Goal: Find specific page/section: Find specific page/section

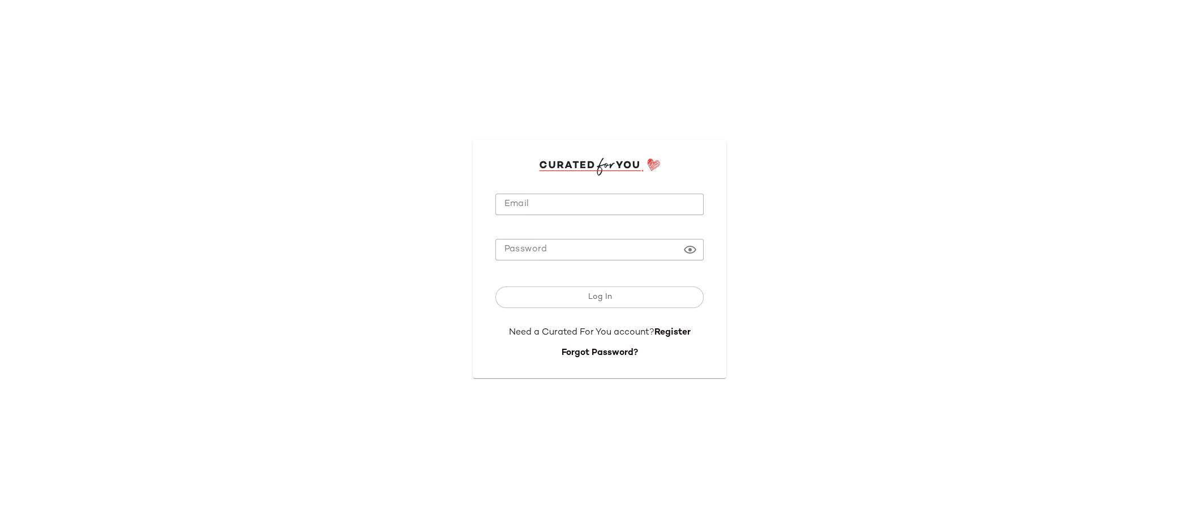
type input "**********"
click at [622, 197] on input "**********" at bounding box center [599, 205] width 208 height 22
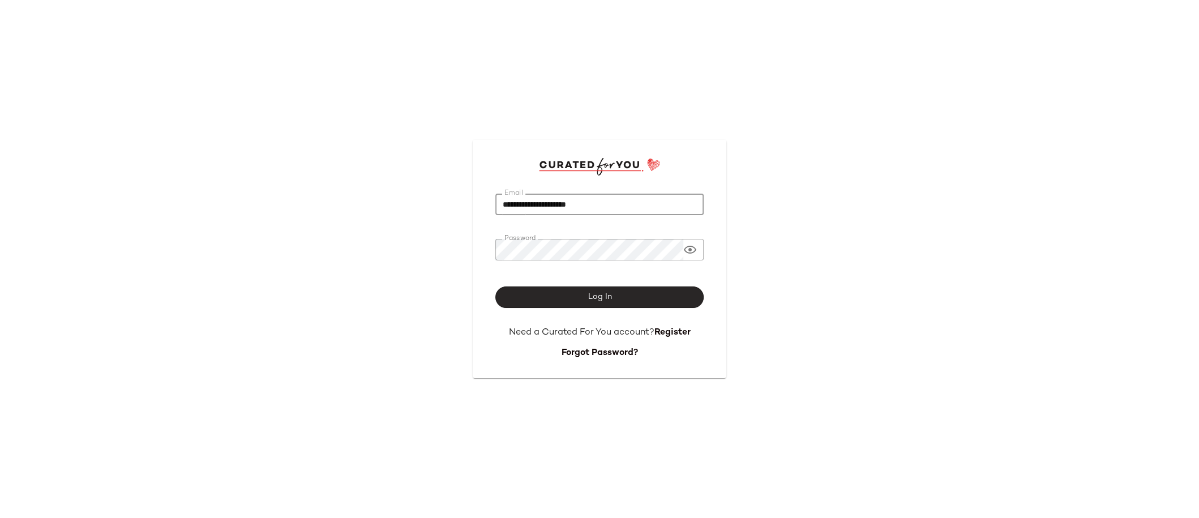
click at [601, 295] on span "Log In" at bounding box center [599, 297] width 24 height 9
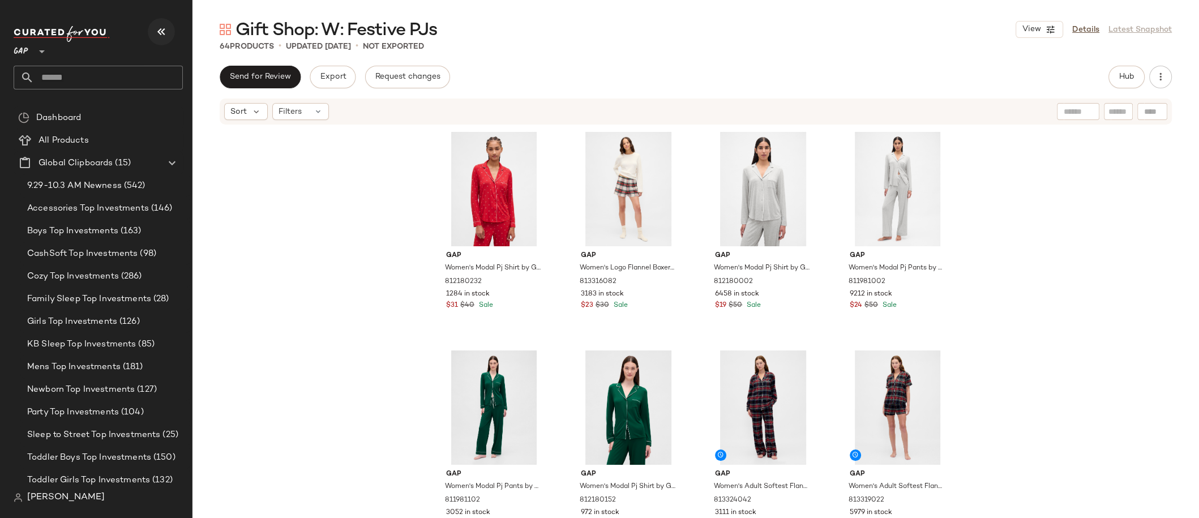
click at [150, 39] on button "button" at bounding box center [161, 31] width 27 height 27
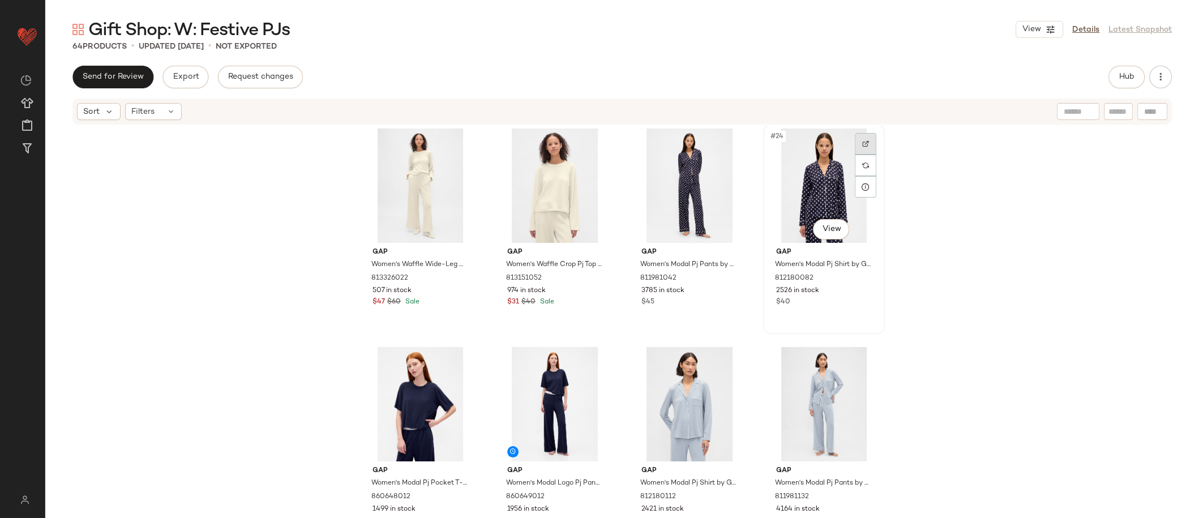
scroll to position [1105, 0]
click at [863, 142] on img at bounding box center [865, 143] width 7 height 7
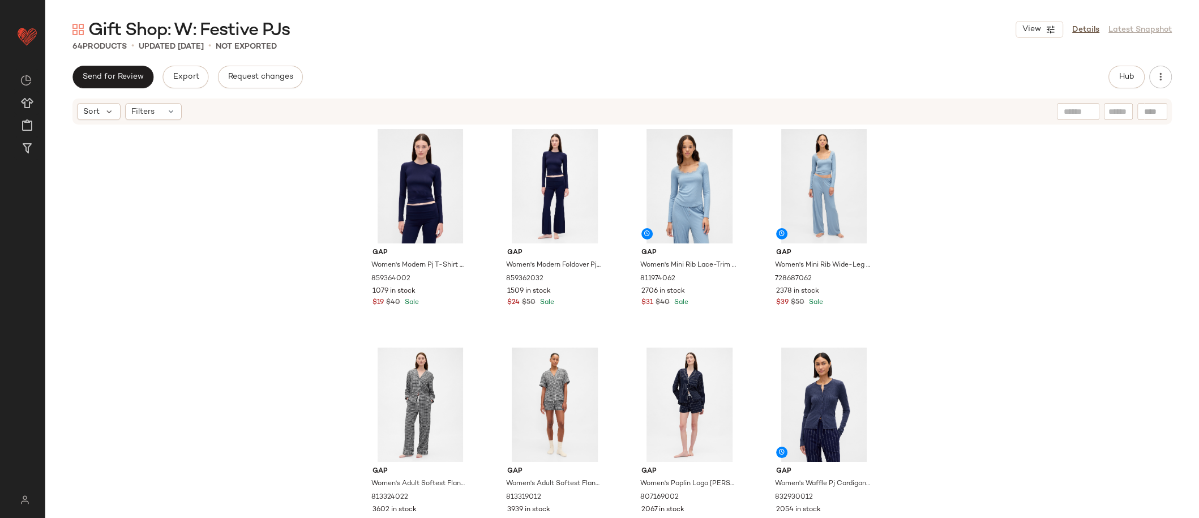
scroll to position [1792, 0]
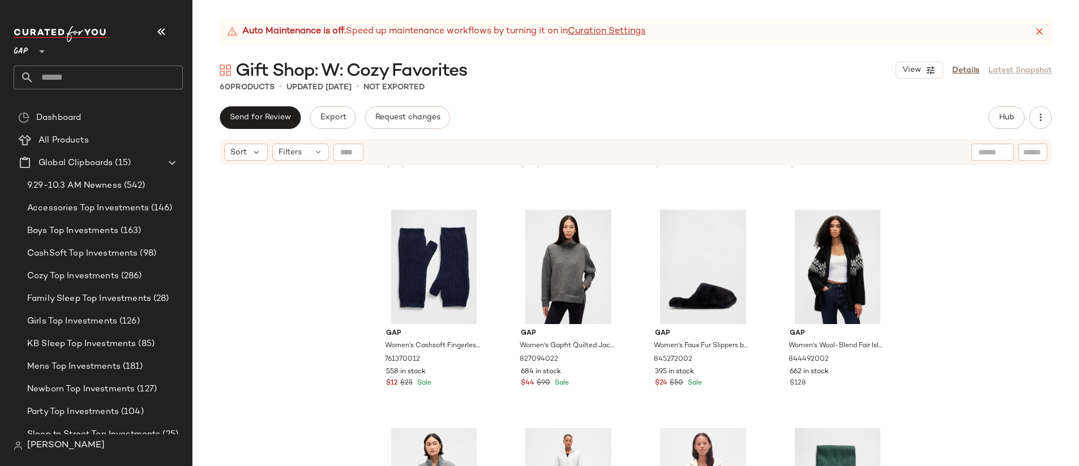
scroll to position [2951, 0]
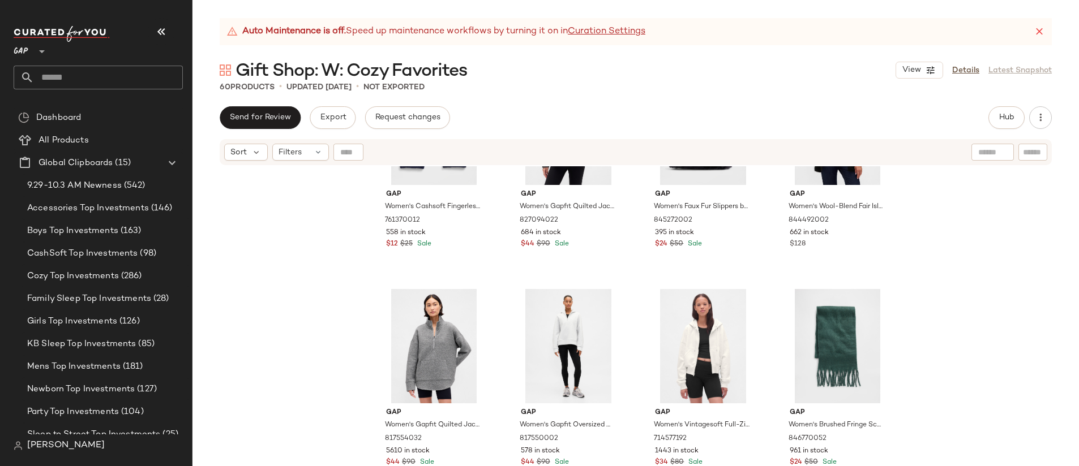
click at [974, 234] on div "Gap Women's Cashsoft Fingerless Mittens by Gap New Navy Blue Size XS 761370012 …" at bounding box center [635, 330] width 886 height 328
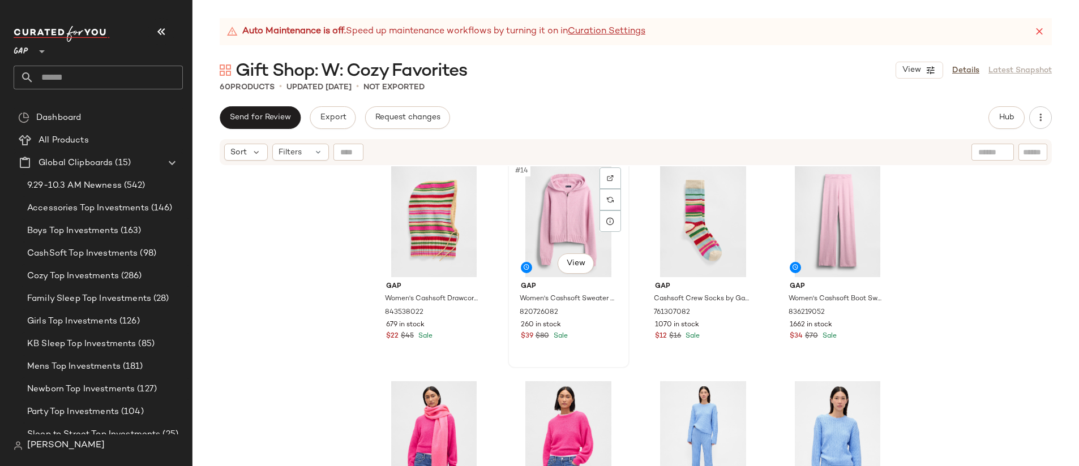
scroll to position [679, 0]
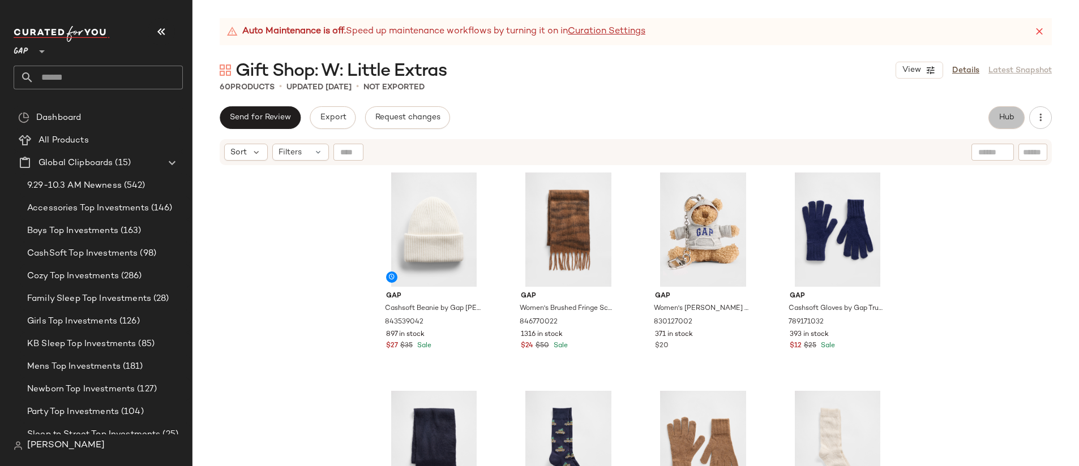
click at [1001, 125] on button "Hub" at bounding box center [1006, 117] width 36 height 23
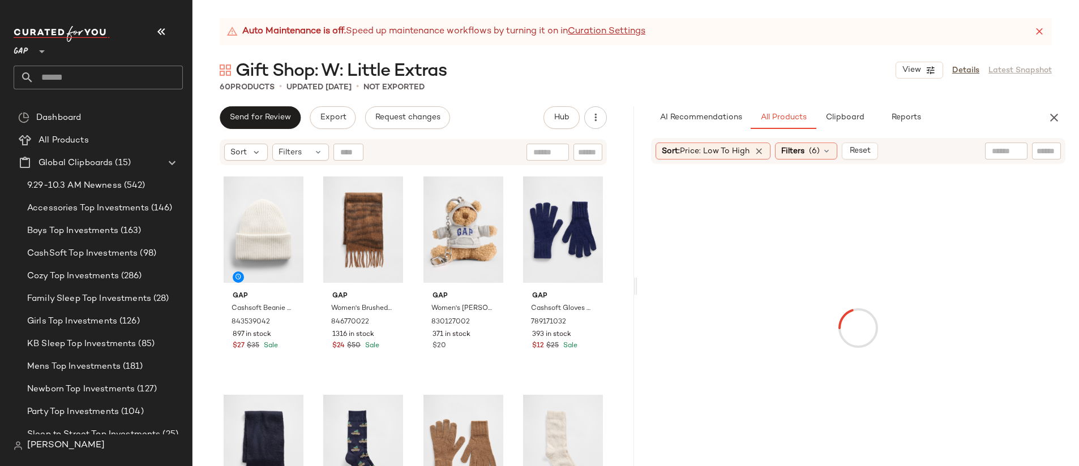
click at [1015, 153] on div at bounding box center [1006, 151] width 42 height 17
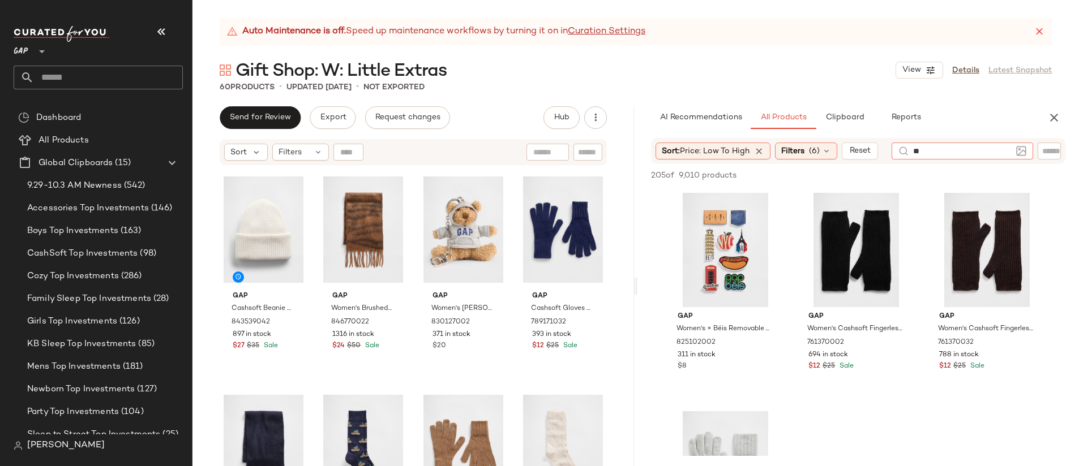
type input "***"
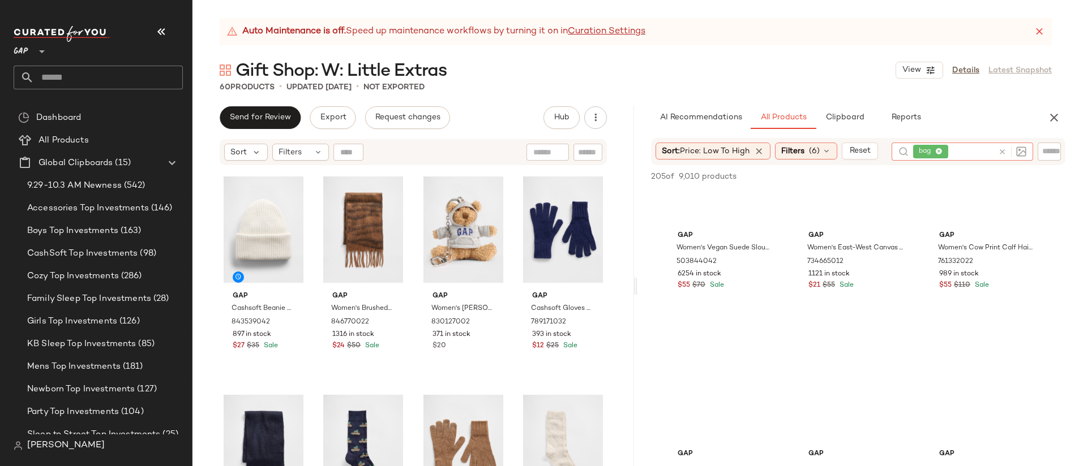
scroll to position [971, 0]
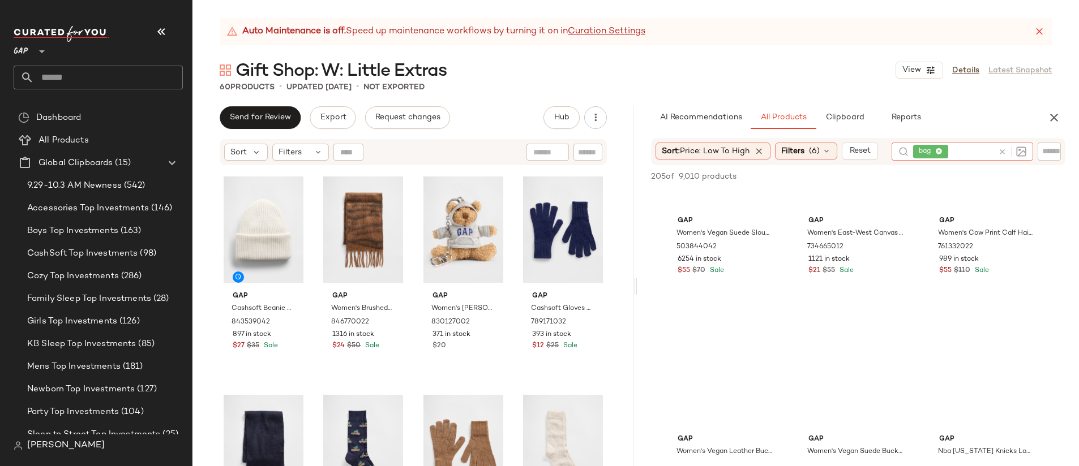
click at [1005, 150] on icon at bounding box center [1002, 152] width 8 height 8
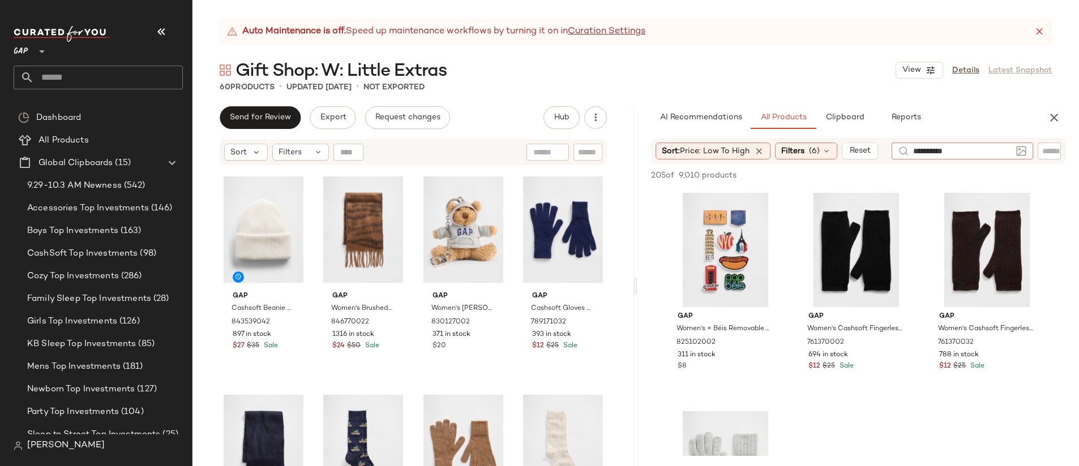
type input "**********"
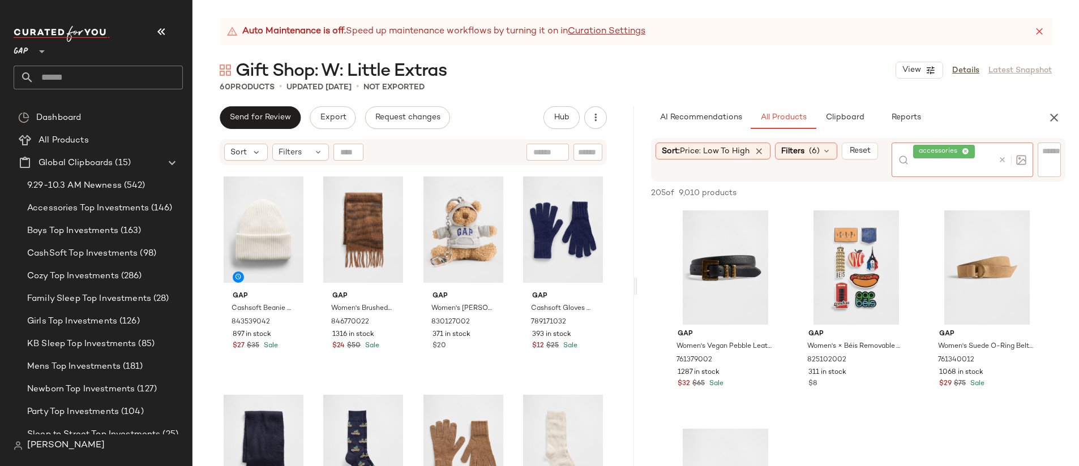
scroll to position [352, 0]
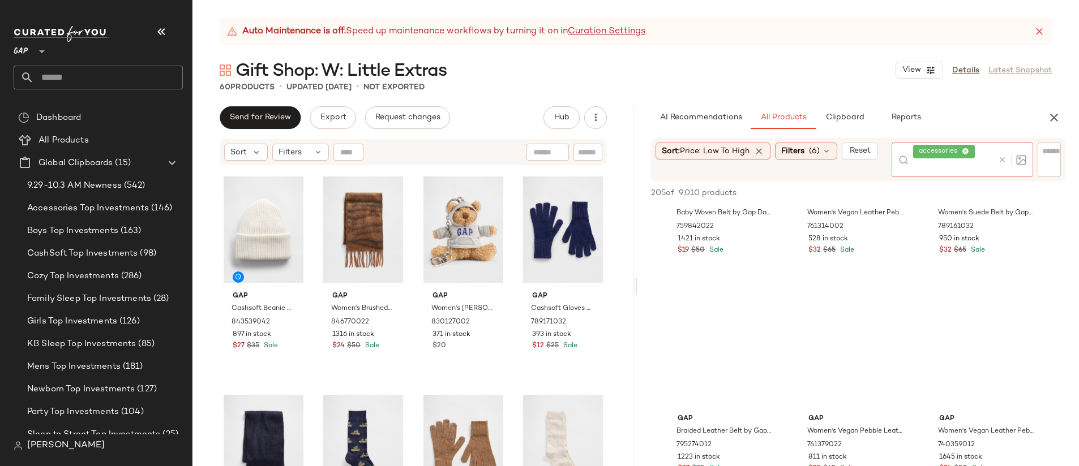
click at [1001, 160] on icon at bounding box center [1002, 160] width 8 height 8
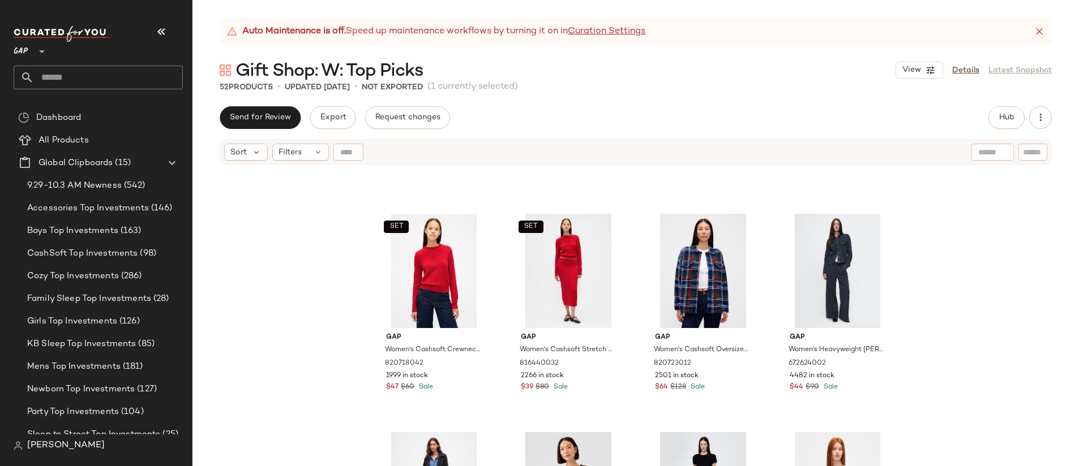
scroll to position [2151, 0]
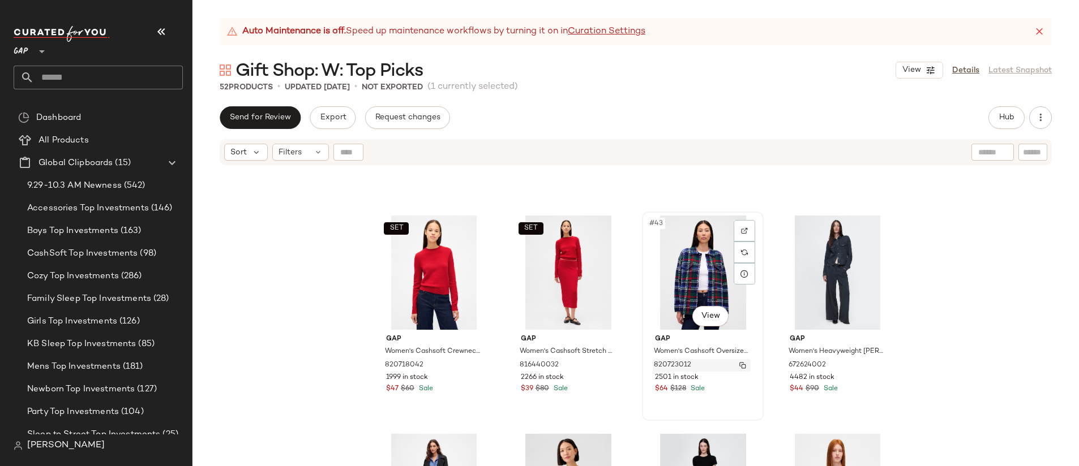
click at [739, 363] on img "button" at bounding box center [742, 365] width 7 height 7
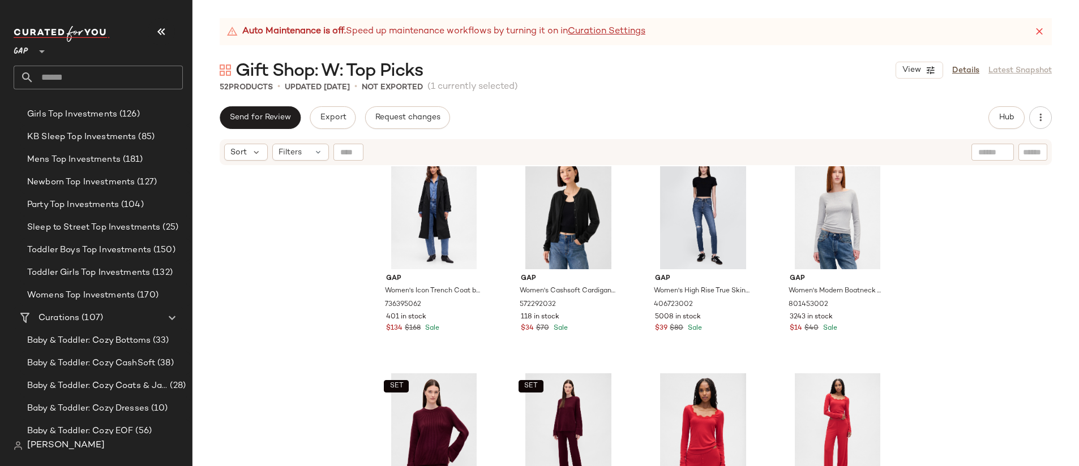
scroll to position [2514, 0]
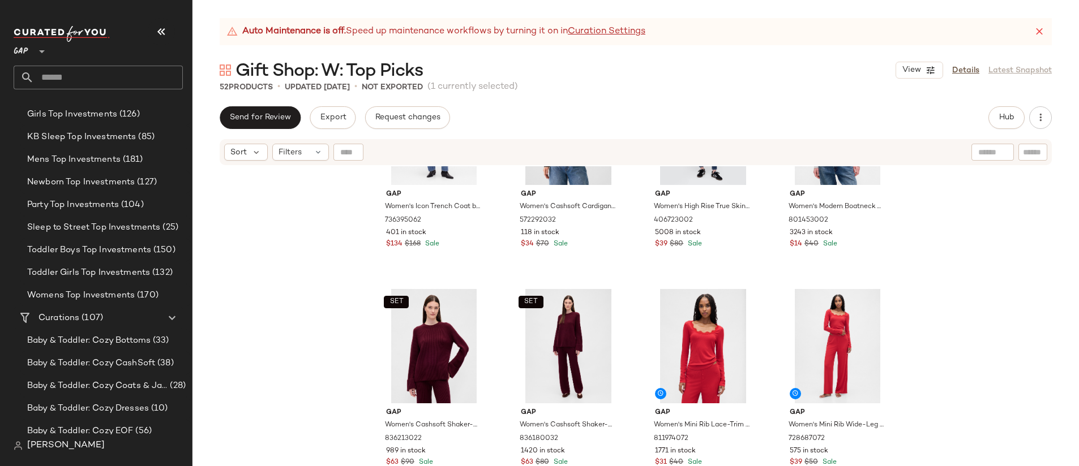
click at [266, 284] on div "Gap Women's Icon Trench Coat by Gap Black Size XS 736395062 401 in stock $134 $…" at bounding box center [635, 330] width 886 height 328
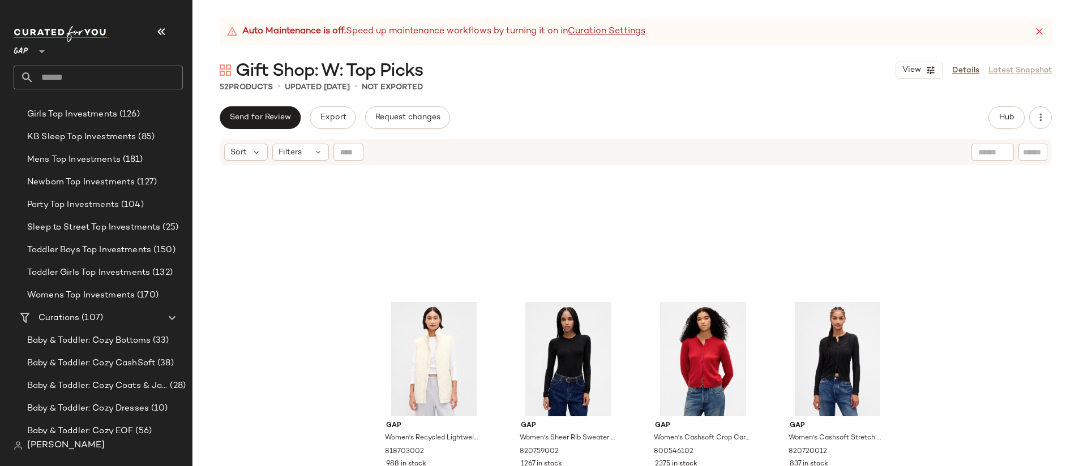
scroll to position [1841, 0]
